Goal: Submit feedback/report problem

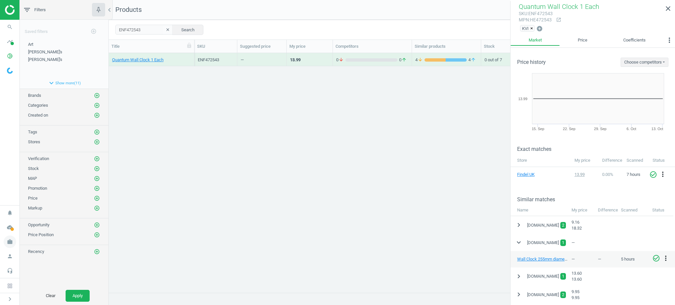
click at [1, 238] on span "work" at bounding box center [10, 242] width 20 height 14
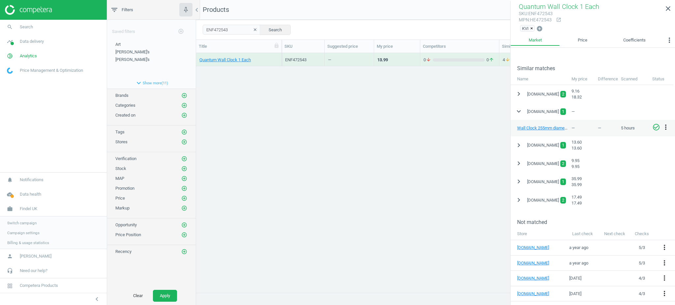
scroll to position [7, 7]
click at [13, 220] on span "Switch campaign" at bounding box center [21, 222] width 29 height 5
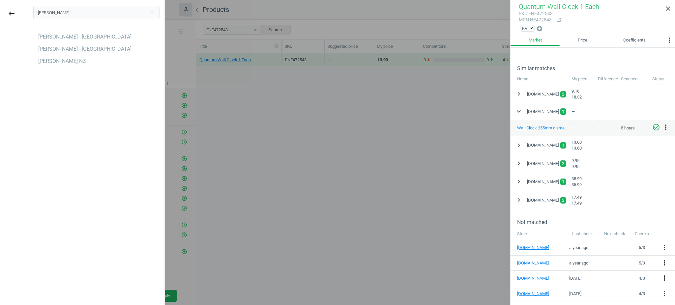
type input "harvey"
click at [95, 39] on div "Harvey Norman - Malaysia" at bounding box center [84, 36] width 93 height 7
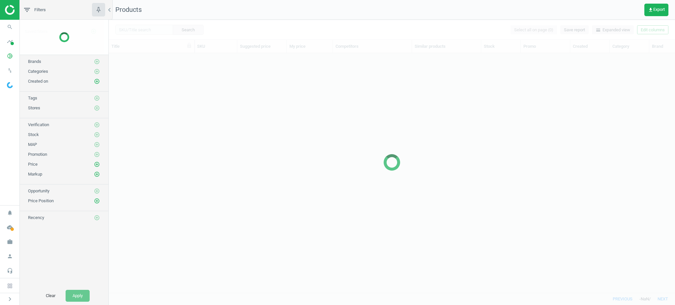
scroll to position [227, 559]
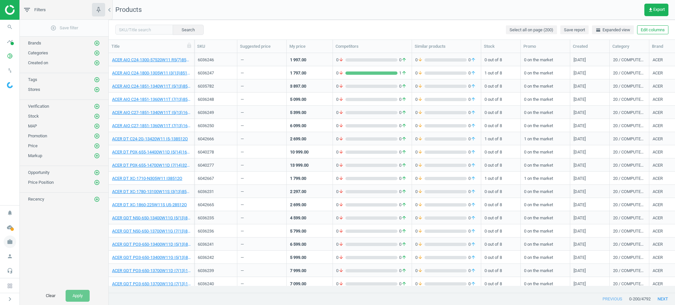
click at [16, 241] on icon "work" at bounding box center [10, 242] width 13 height 13
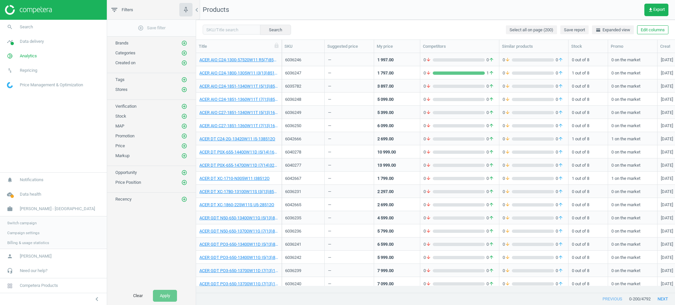
scroll to position [7, 7]
click at [23, 229] on link "Campaign settings" at bounding box center [53, 232] width 107 height 10
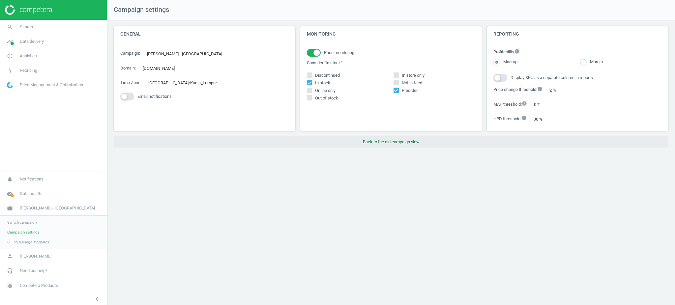
click at [376, 139] on button "Back to the old campaign view" at bounding box center [391, 142] width 555 height 12
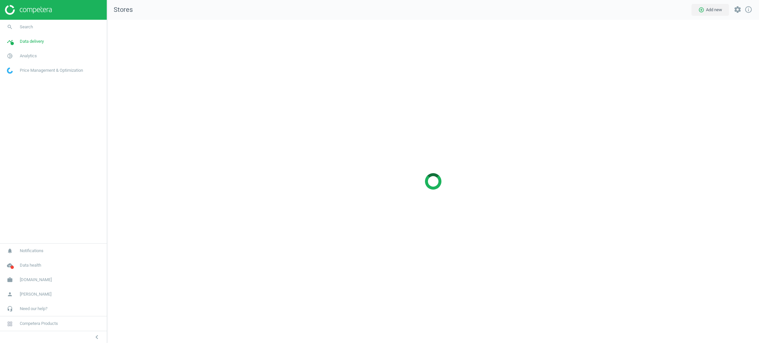
scroll to position [339, 668]
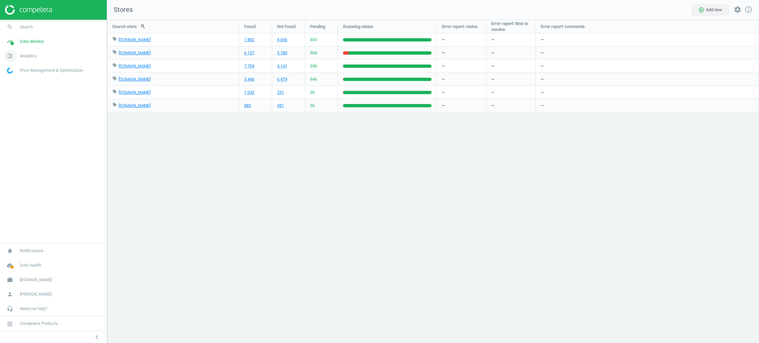
click at [14, 59] on icon "pie_chart_outlined" at bounding box center [10, 56] width 13 height 13
click at [26, 78] on link "Products" at bounding box center [53, 80] width 107 height 10
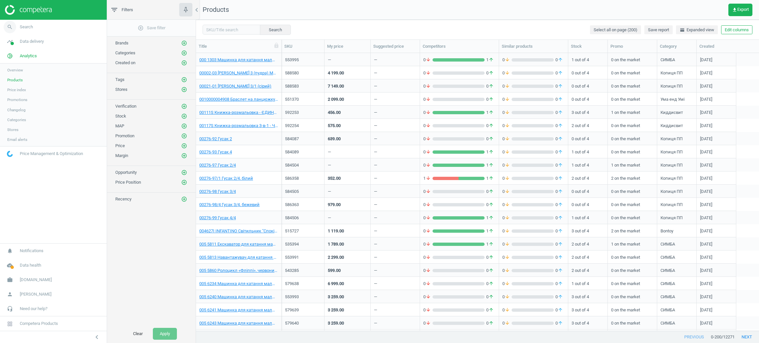
scroll to position [270, 555]
click at [220, 33] on input "text" at bounding box center [232, 30] width 58 height 10
paste input "4115006, в моніторигу: 411501"
drag, startPoint x: 216, startPoint y: 30, endPoint x: 243, endPoint y: 34, distance: 26.9
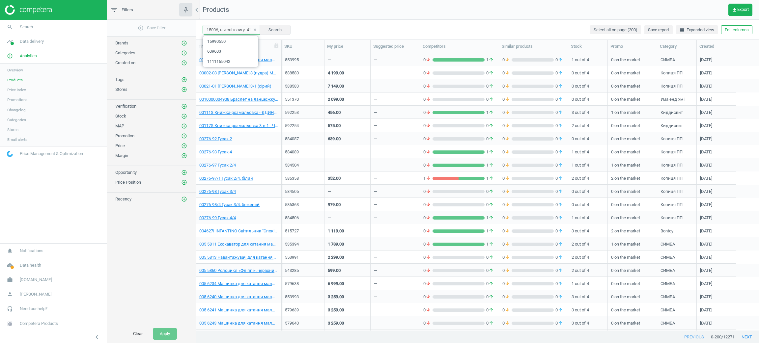
click at [243, 34] on input "4115006, в моніторигу: 411501" at bounding box center [232, 30] width 58 height 10
click at [240, 31] on input "4115006 411501" at bounding box center [232, 30] width 58 height 10
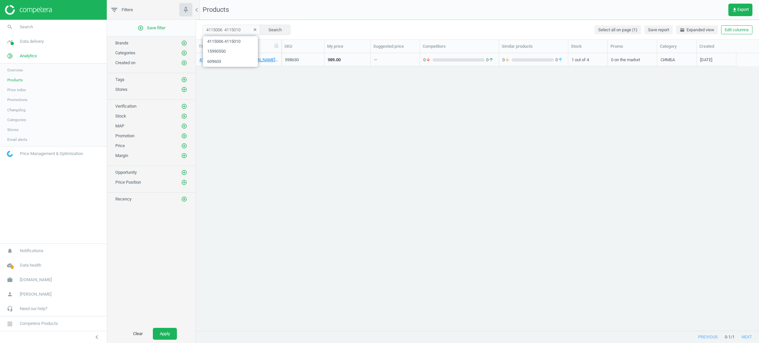
click at [347, 113] on div "4115010 Трактор ABC "[PERSON_NAME] з фруктами" зі світл. та звук. ефект.. 30 см…" at bounding box center [477, 192] width 563 height 278
click at [222, 32] on input "4115006 4115010" at bounding box center [232, 30] width 58 height 10
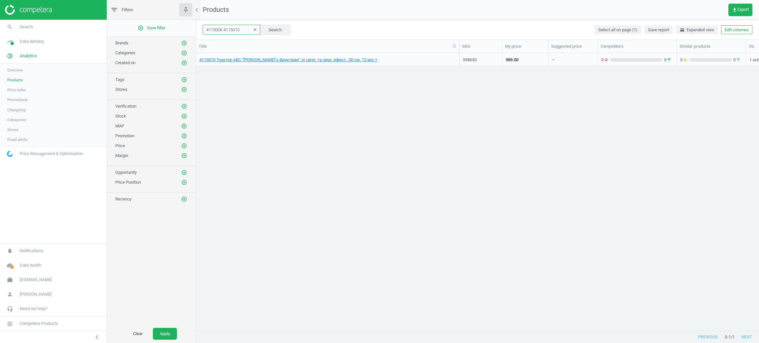
drag, startPoint x: 280, startPoint y: 47, endPoint x: 459, endPoint y: 72, distance: 180.3
click at [459, 72] on div "Title SKU My price Suggested price Competitors Similar products Stock Promo Cat…" at bounding box center [477, 186] width 563 height 292
drag, startPoint x: 222, startPoint y: 29, endPoint x: 272, endPoint y: 51, distance: 55.3
click at [272, 51] on div "4115006 4115010 clear Search Select all on page (1) Save report horizontal_spli…" at bounding box center [477, 182] width 563 height 324
click at [344, 171] on div "4115010 Трактор ABC "[PERSON_NAME] з фруктами" зі світл. та звук. ефект.. 30 см…" at bounding box center [477, 188] width 563 height 270
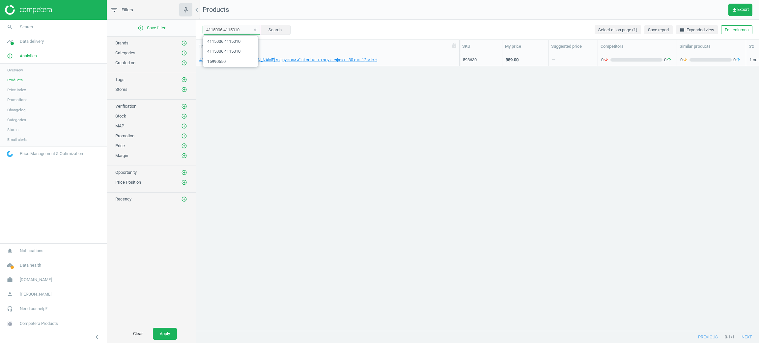
drag, startPoint x: 243, startPoint y: 28, endPoint x: 222, endPoint y: 29, distance: 21.8
click at [222, 29] on input "4115006 4115010" at bounding box center [232, 30] width 58 height 10
type input "4115006 \"
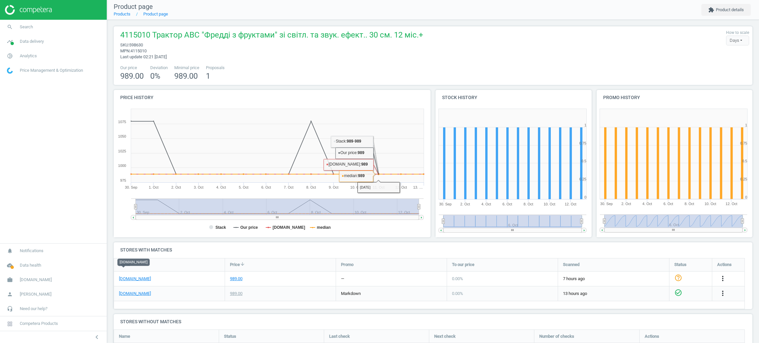
scroll to position [59, 0]
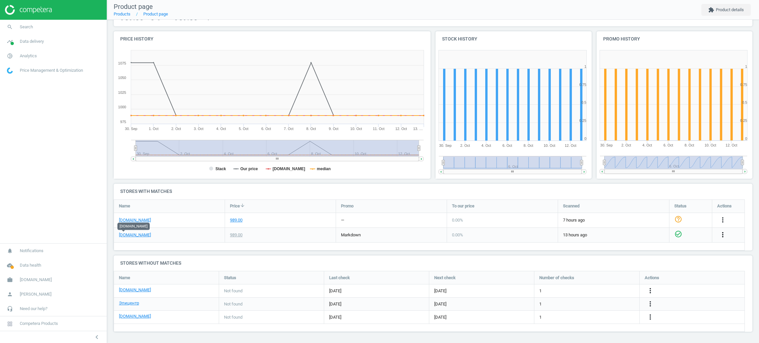
click at [722, 231] on icon "more_vert" at bounding box center [723, 235] width 8 height 8
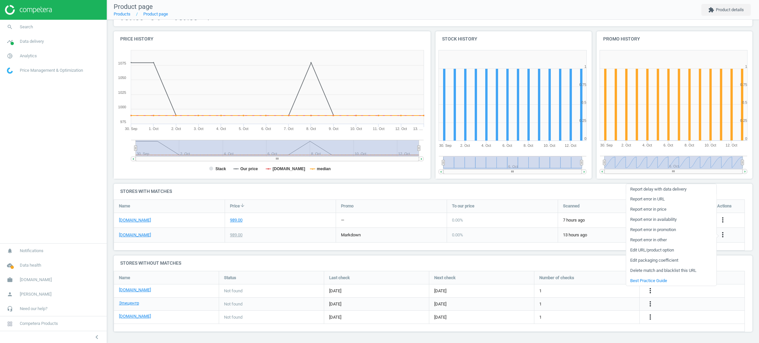
click at [659, 198] on link "Report error in URL" at bounding box center [671, 199] width 90 height 10
